Goal: Navigation & Orientation: Find specific page/section

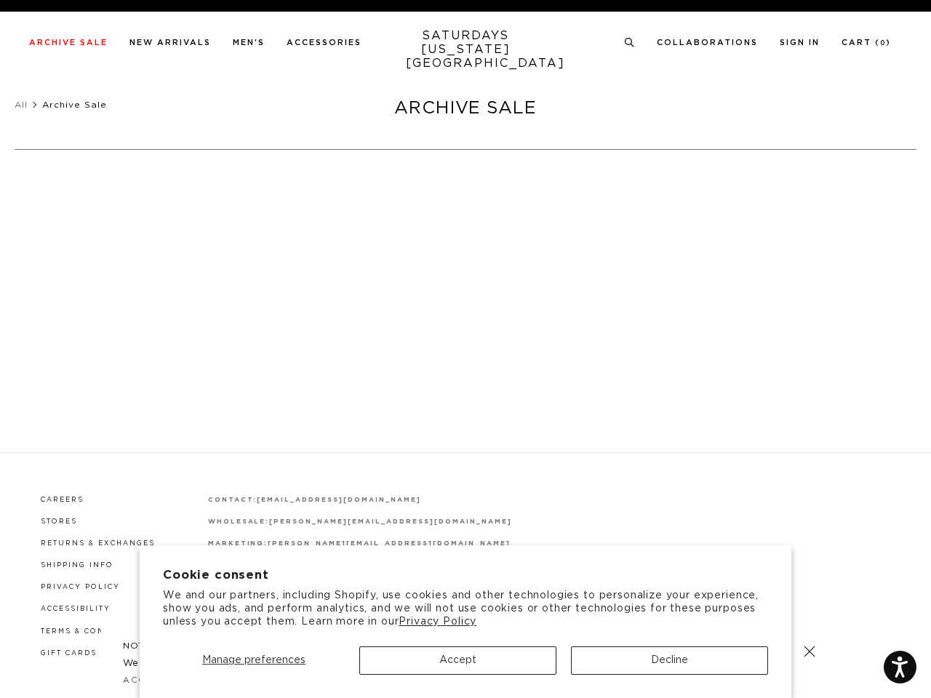
click at [466, 349] on div at bounding box center [466, 361] width 353 height 30
click at [254, 661] on span "Manage preferences" at bounding box center [253, 660] width 103 height 10
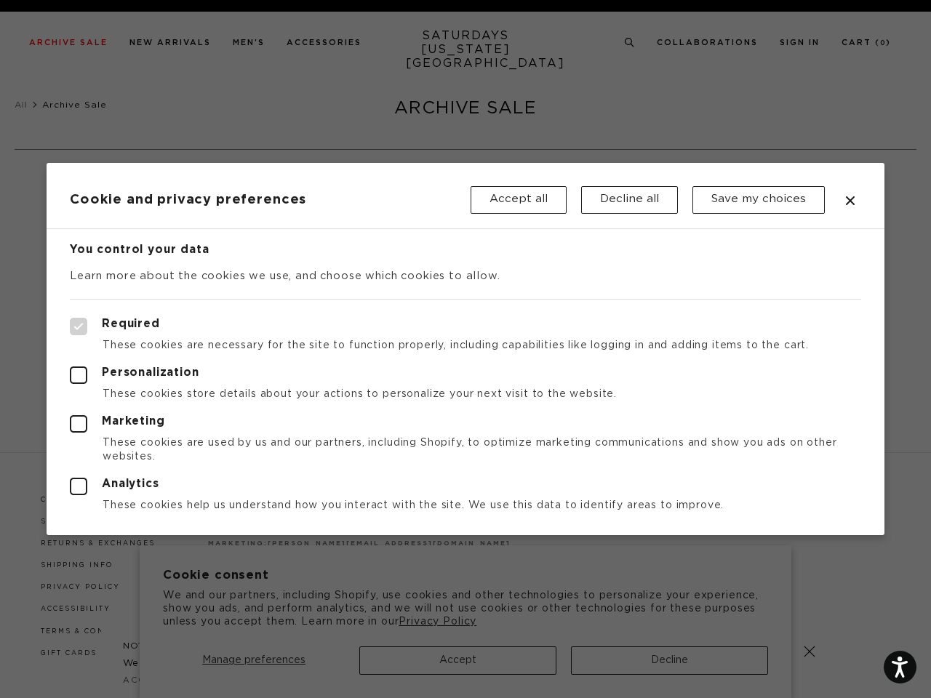
click at [458, 661] on div at bounding box center [465, 349] width 931 height 698
click at [669, 661] on div at bounding box center [465, 349] width 931 height 698
click at [623, 320] on label "Required" at bounding box center [465, 326] width 791 height 17
click at [71, 319] on input "Required" at bounding box center [70, 318] width 1 height 1
checkbox input "true"
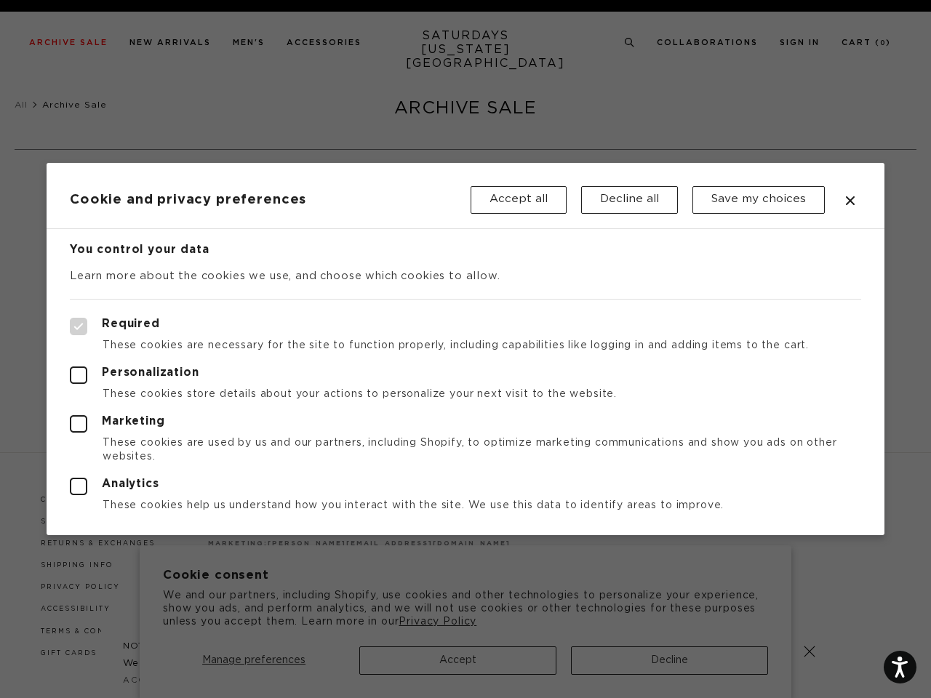
click at [630, 43] on div at bounding box center [465, 349] width 931 height 698
click at [172, 177] on header "Cookie and privacy preferences Accept all Decline all Save my choices" at bounding box center [466, 196] width 838 height 66
click at [810, 652] on div at bounding box center [465, 349] width 931 height 698
